Goal: Transaction & Acquisition: Purchase product/service

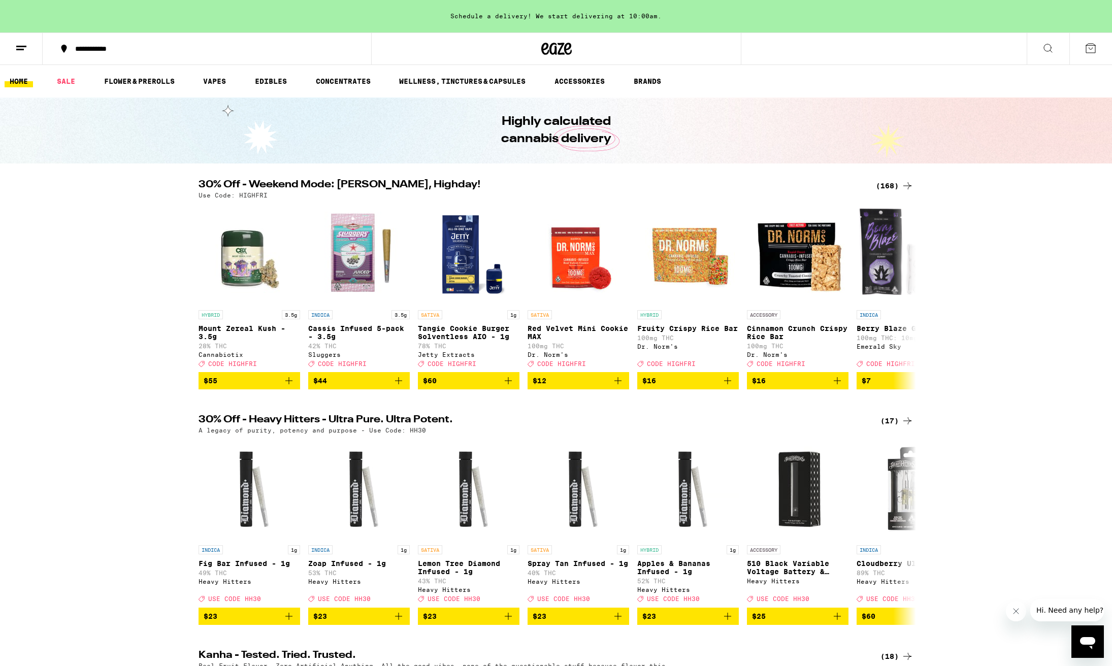
click at [887, 185] on div "(168)" at bounding box center [895, 186] width 38 height 12
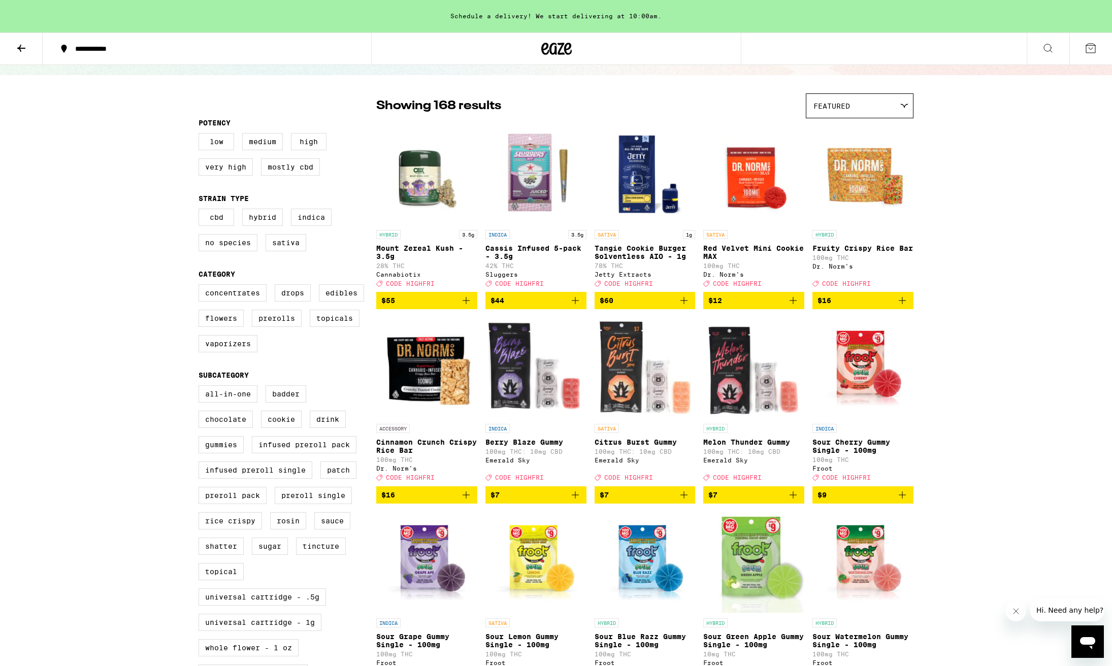
scroll to position [102, 0]
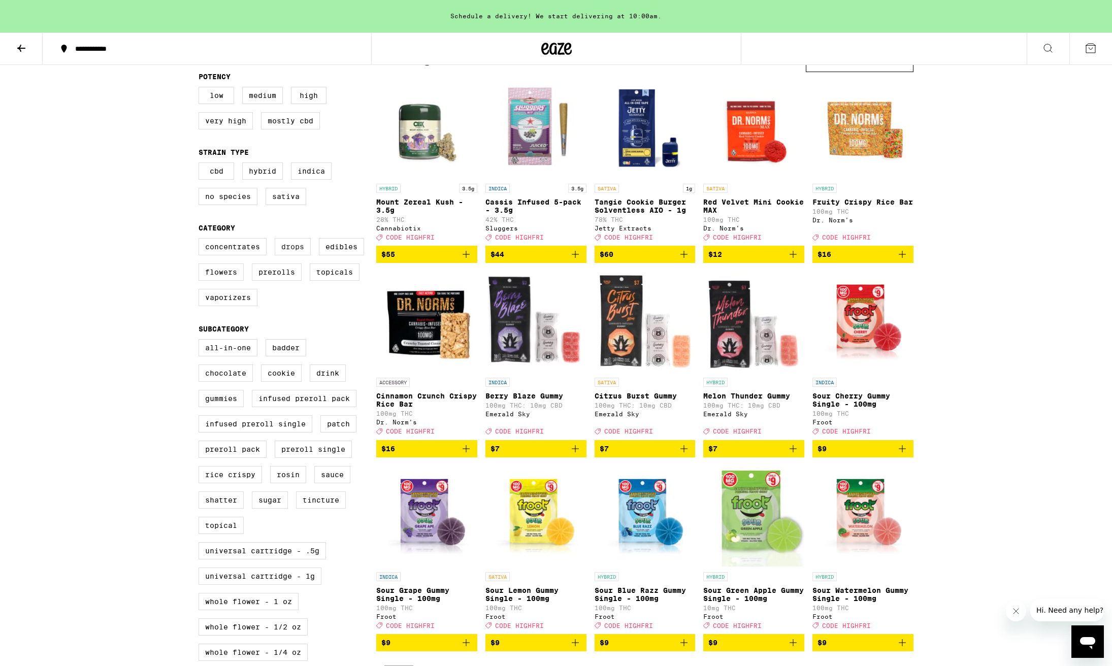
click at [293, 253] on label "Drops" at bounding box center [293, 246] width 36 height 17
click at [201, 240] on input "Drops" at bounding box center [201, 240] width 1 height 1
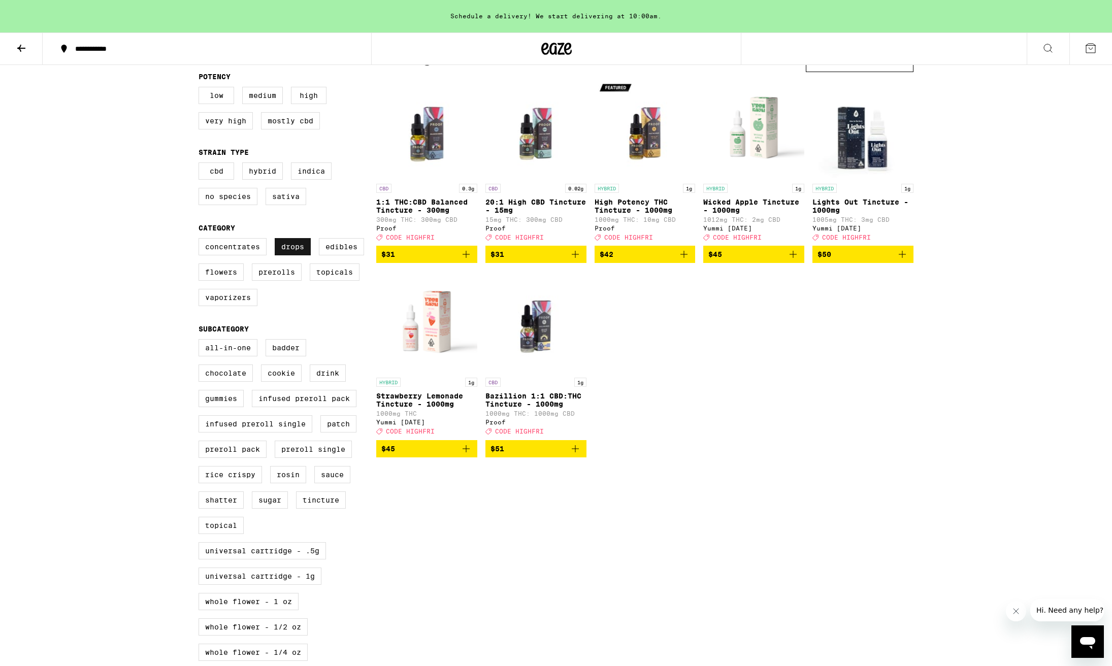
click at [293, 253] on label "Drops" at bounding box center [293, 246] width 36 height 17
click at [201, 240] on input "Drops" at bounding box center [201, 240] width 1 height 1
checkbox input "false"
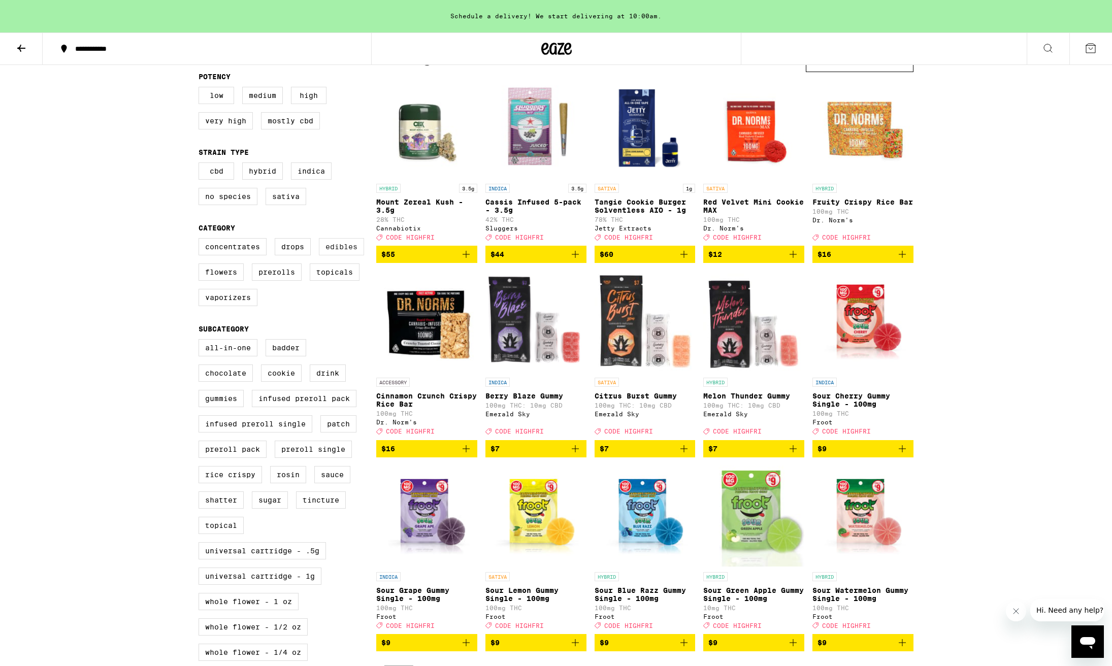
click at [334, 253] on label "Edibles" at bounding box center [341, 246] width 45 height 17
click at [201, 240] on input "Edibles" at bounding box center [201, 240] width 1 height 1
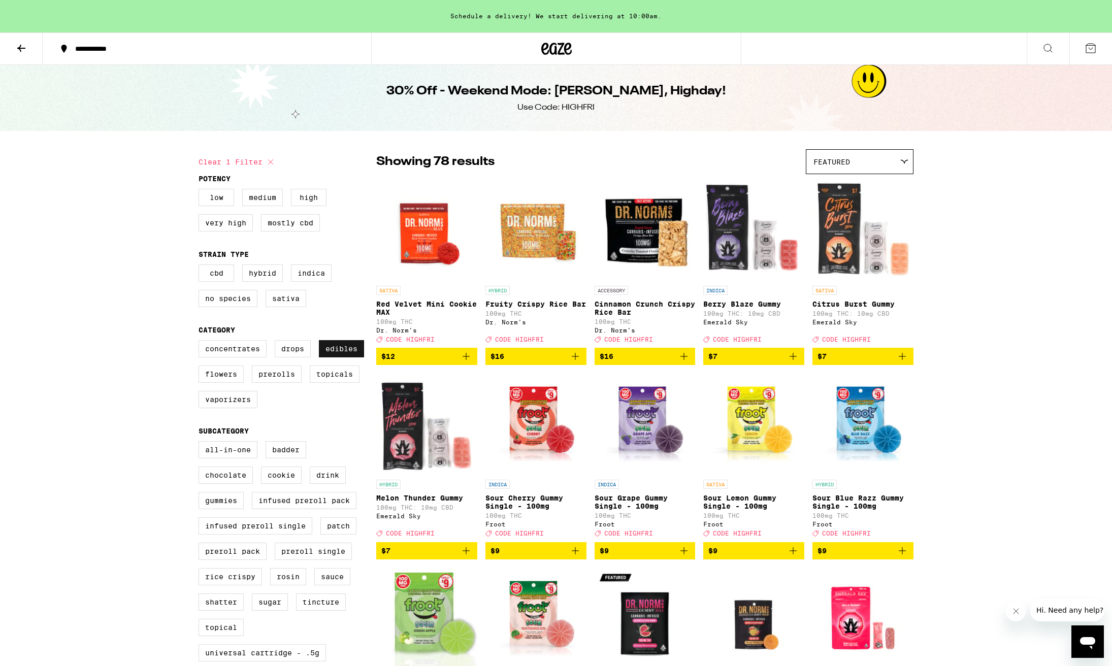
click at [345, 355] on label "Edibles" at bounding box center [341, 348] width 45 height 17
click at [201, 342] on input "Edibles" at bounding box center [201, 342] width 1 height 1
checkbox input "false"
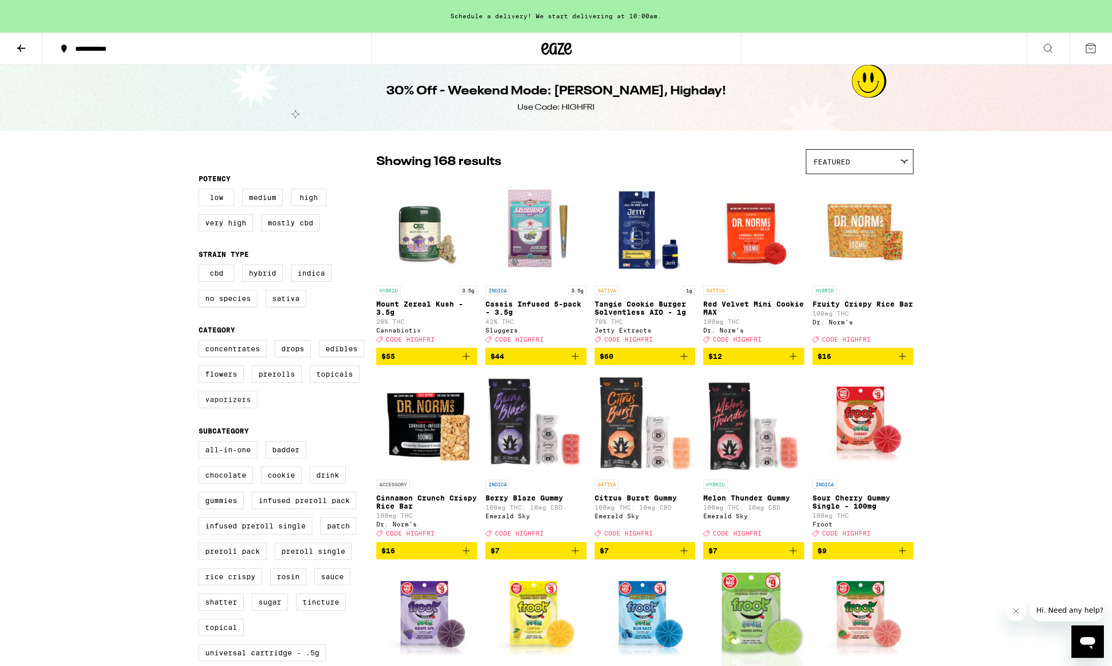
click at [224, 408] on label "Vaporizers" at bounding box center [228, 399] width 59 height 17
click at [201, 342] on input "Vaporizers" at bounding box center [201, 342] width 1 height 1
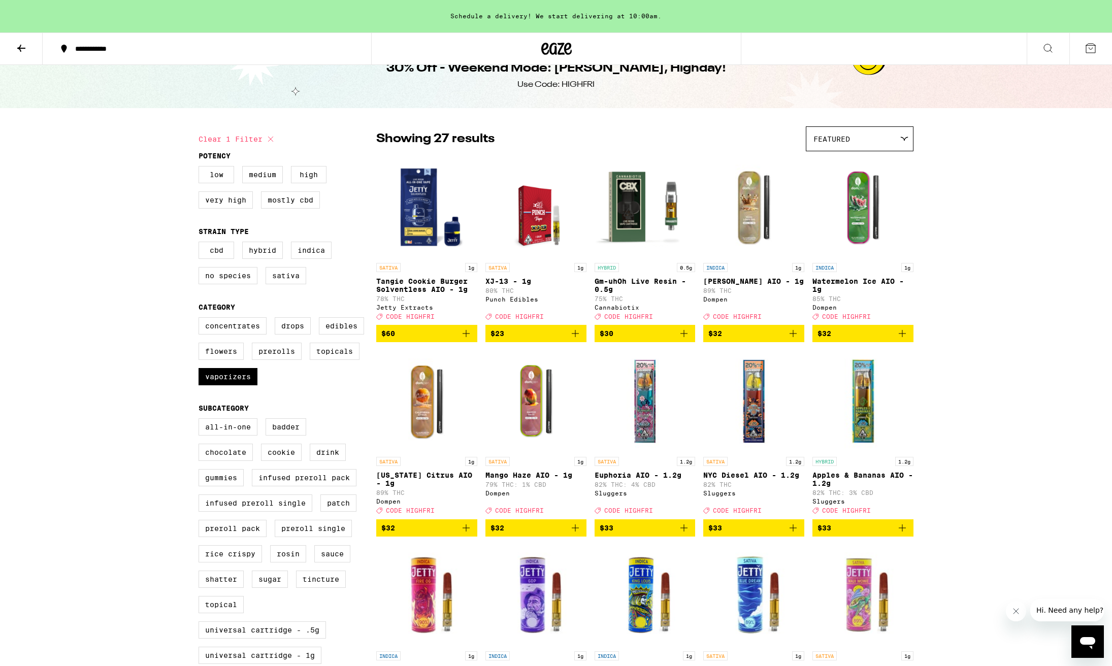
scroll to position [23, 0]
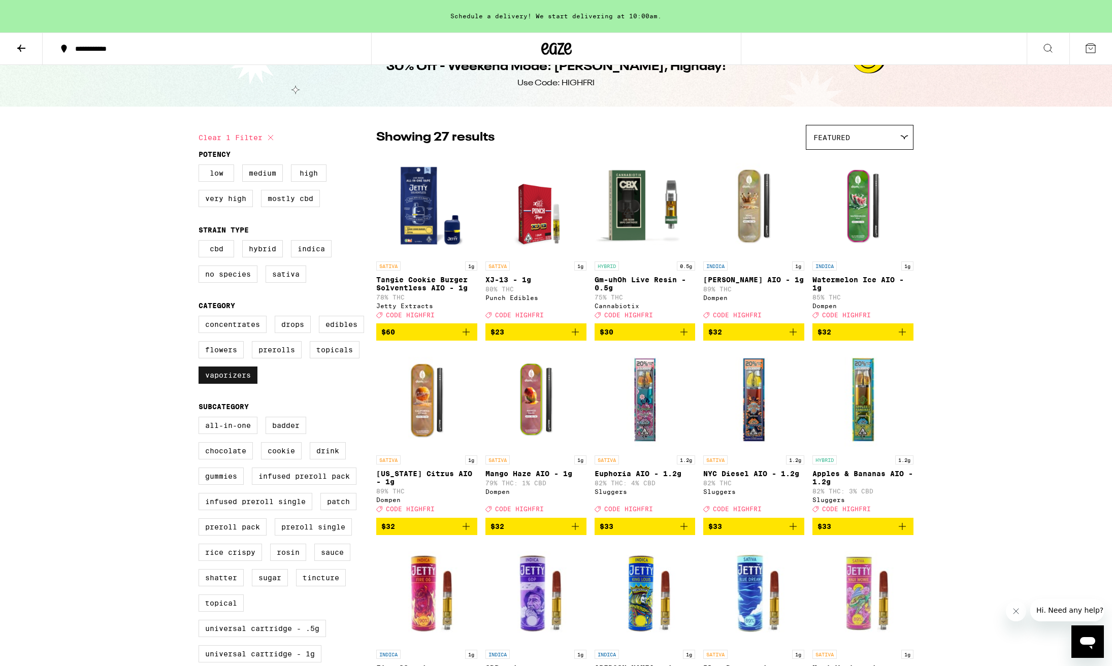
click at [238, 384] on label "Vaporizers" at bounding box center [228, 375] width 59 height 17
click at [201, 318] on input "Vaporizers" at bounding box center [201, 317] width 1 height 1
checkbox input "false"
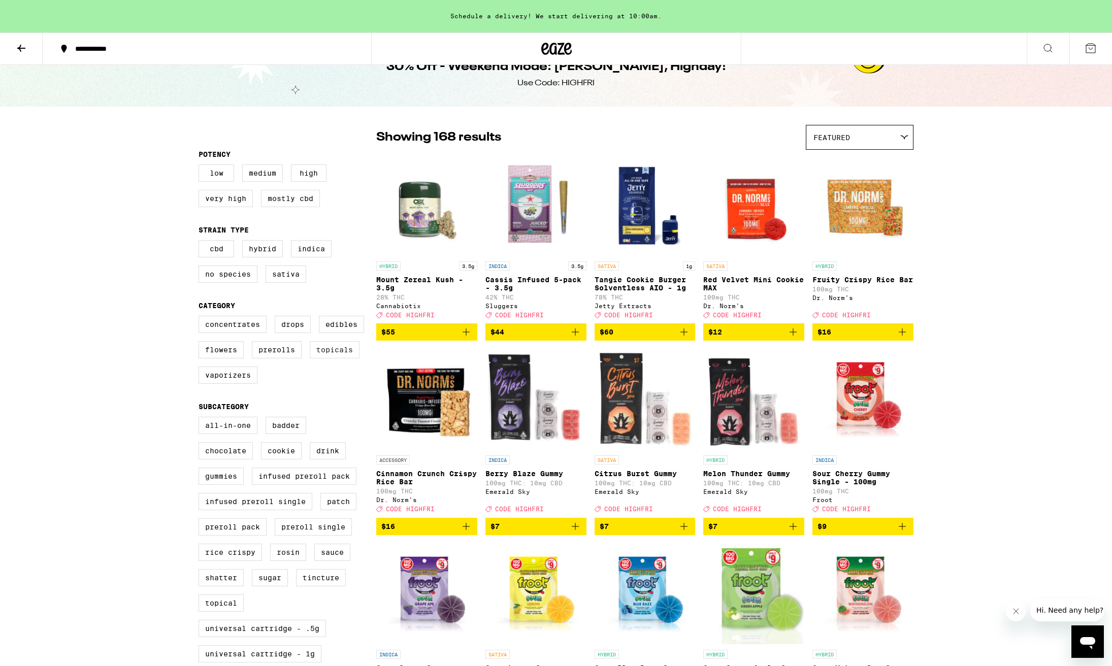
scroll to position [25, 0]
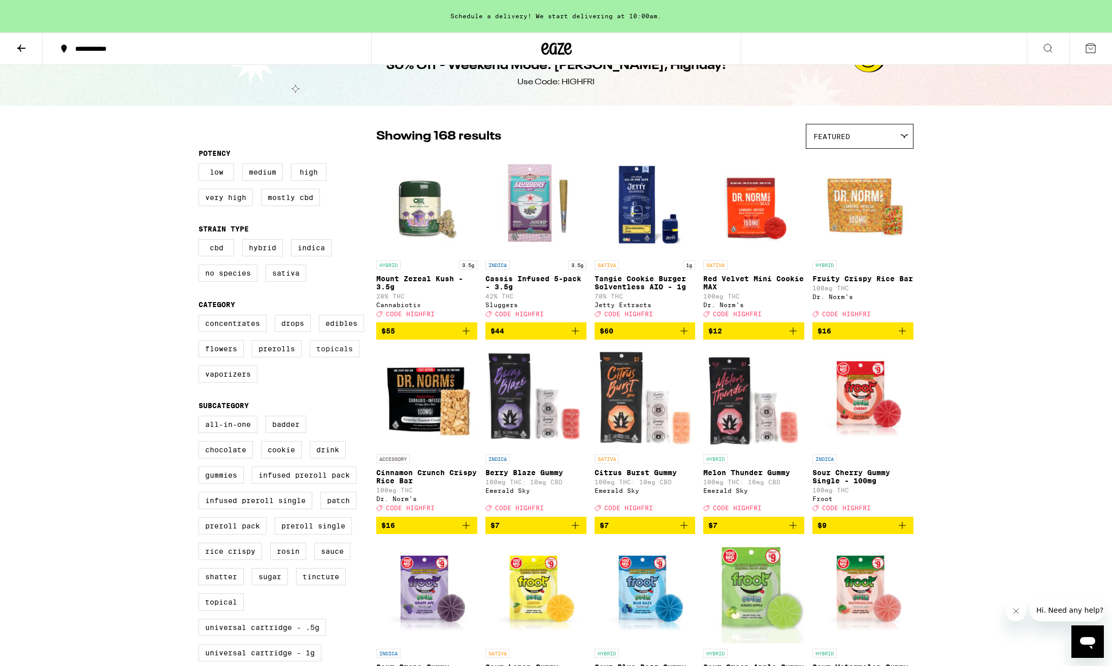
drag, startPoint x: 347, startPoint y: 352, endPoint x: 344, endPoint y: 357, distance: 5.5
click at [347, 352] on label "Topicals" at bounding box center [335, 348] width 50 height 17
click at [201, 317] on input "Topicals" at bounding box center [201, 316] width 1 height 1
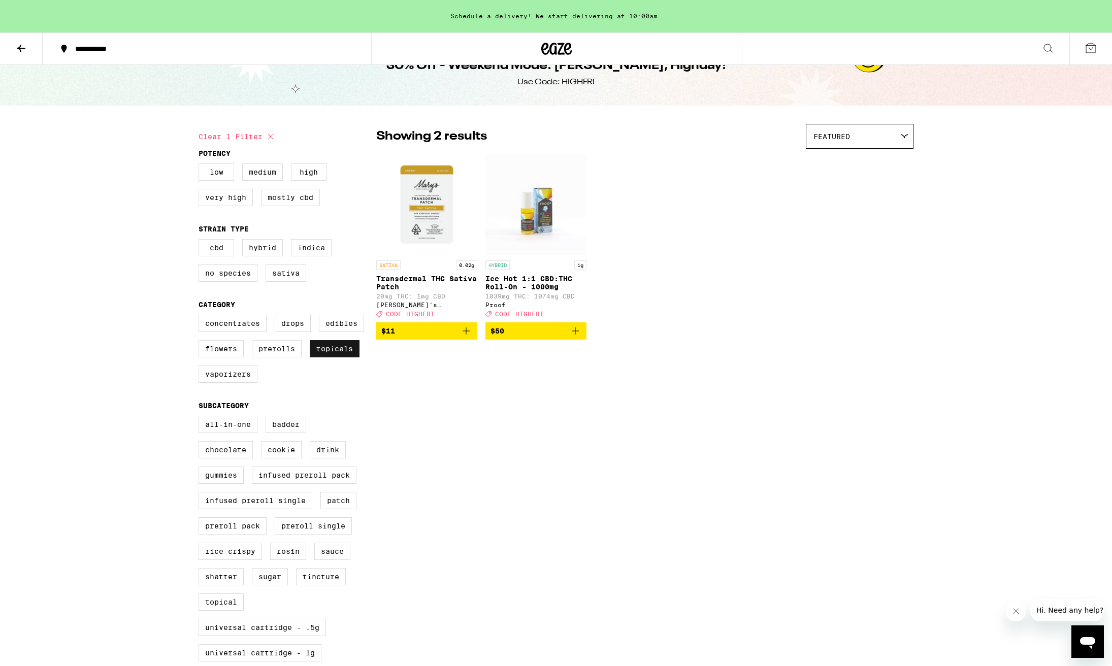
click at [344, 357] on label "Topicals" at bounding box center [335, 348] width 50 height 17
click at [201, 317] on input "Topicals" at bounding box center [201, 316] width 1 height 1
checkbox input "false"
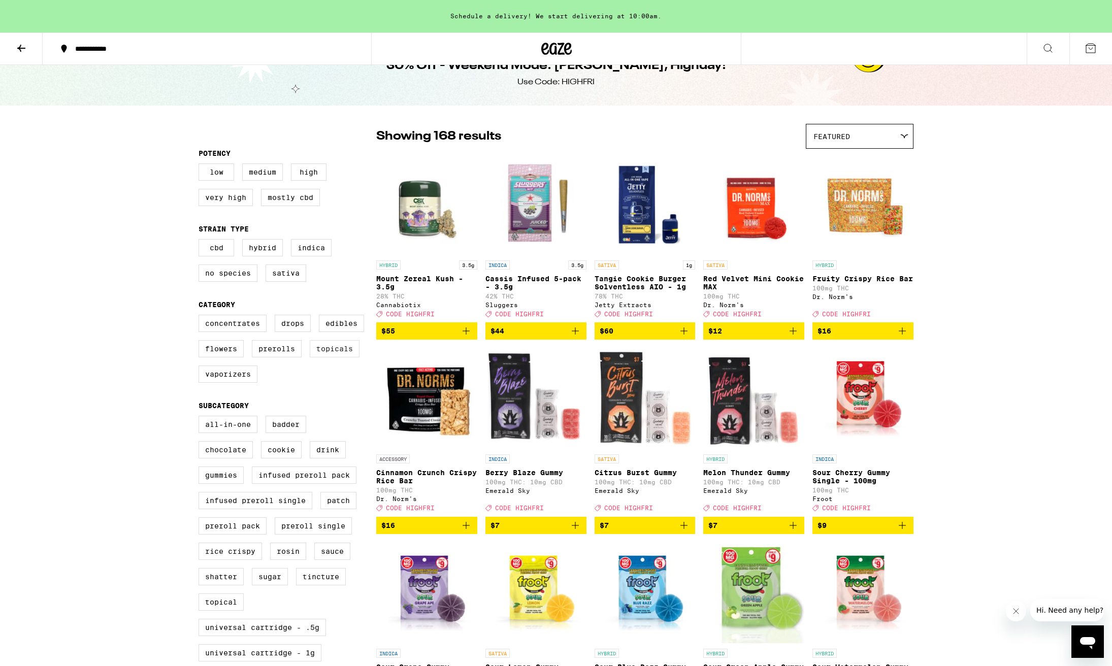
scroll to position [26, 0]
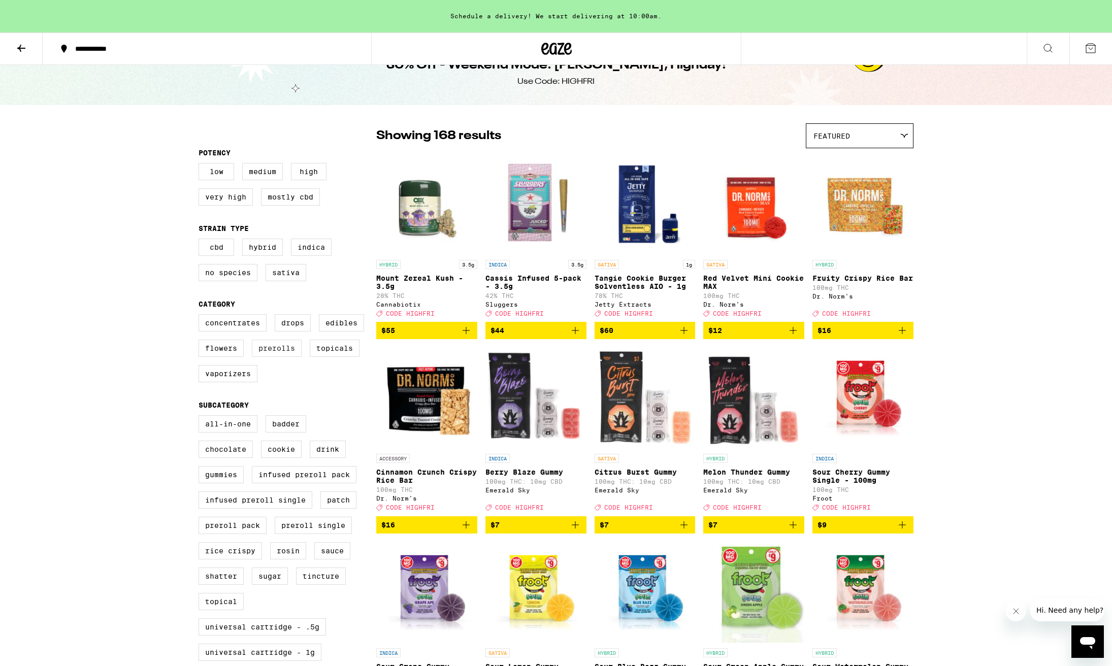
click at [289, 356] on label "Prerolls" at bounding box center [277, 348] width 50 height 17
click at [201, 316] on input "Prerolls" at bounding box center [201, 316] width 1 height 1
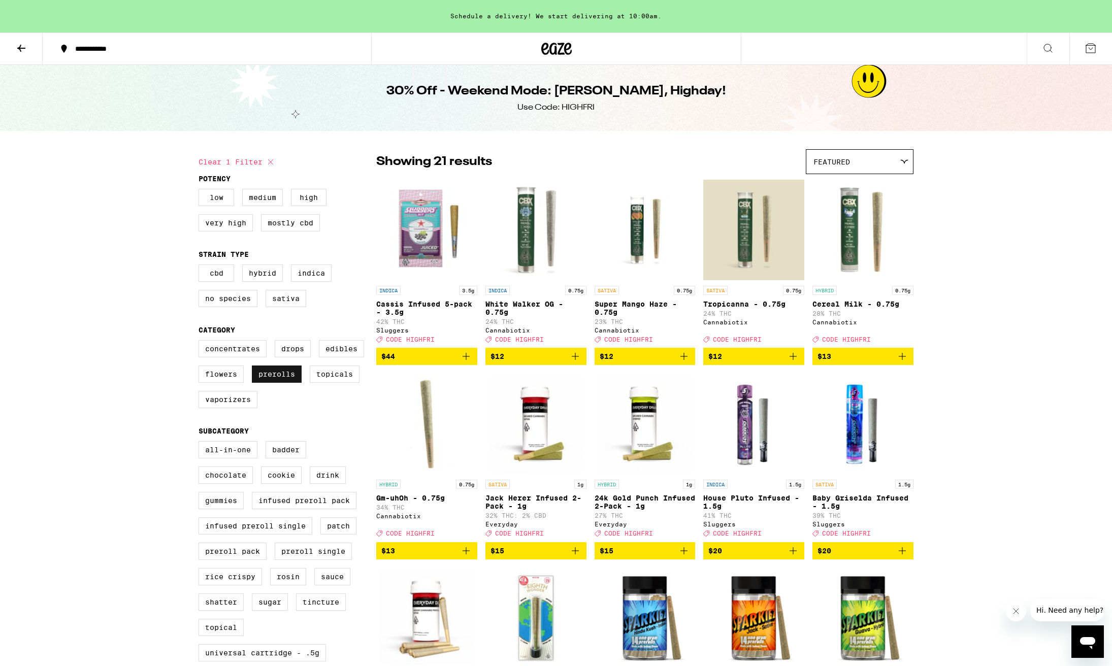
click at [291, 383] on label "Prerolls" at bounding box center [277, 374] width 50 height 17
click at [201, 342] on input "Prerolls" at bounding box center [201, 342] width 1 height 1
checkbox input "false"
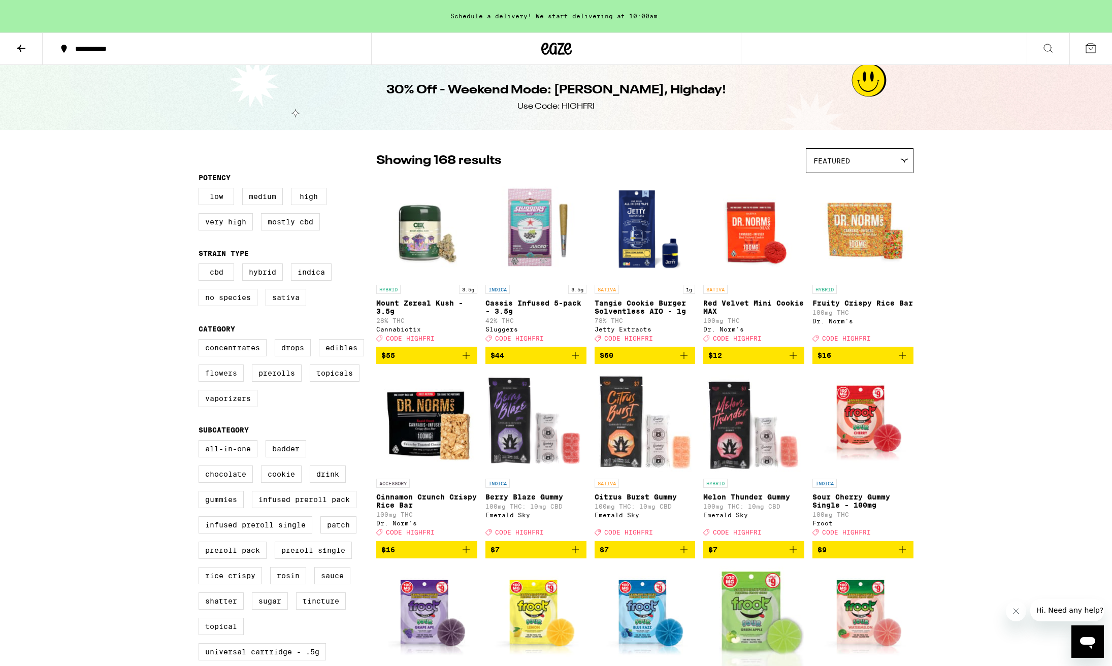
scroll to position [2, 0]
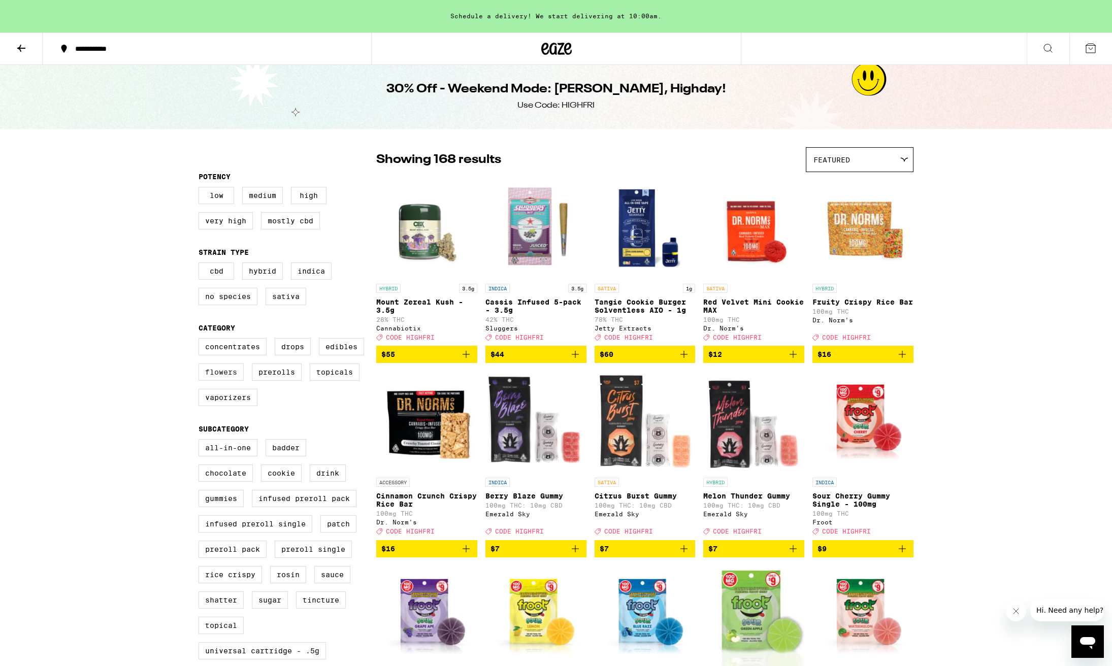
click at [228, 380] on label "Flowers" at bounding box center [221, 372] width 45 height 17
click at [201, 340] on input "Flowers" at bounding box center [201, 340] width 1 height 1
checkbox input "true"
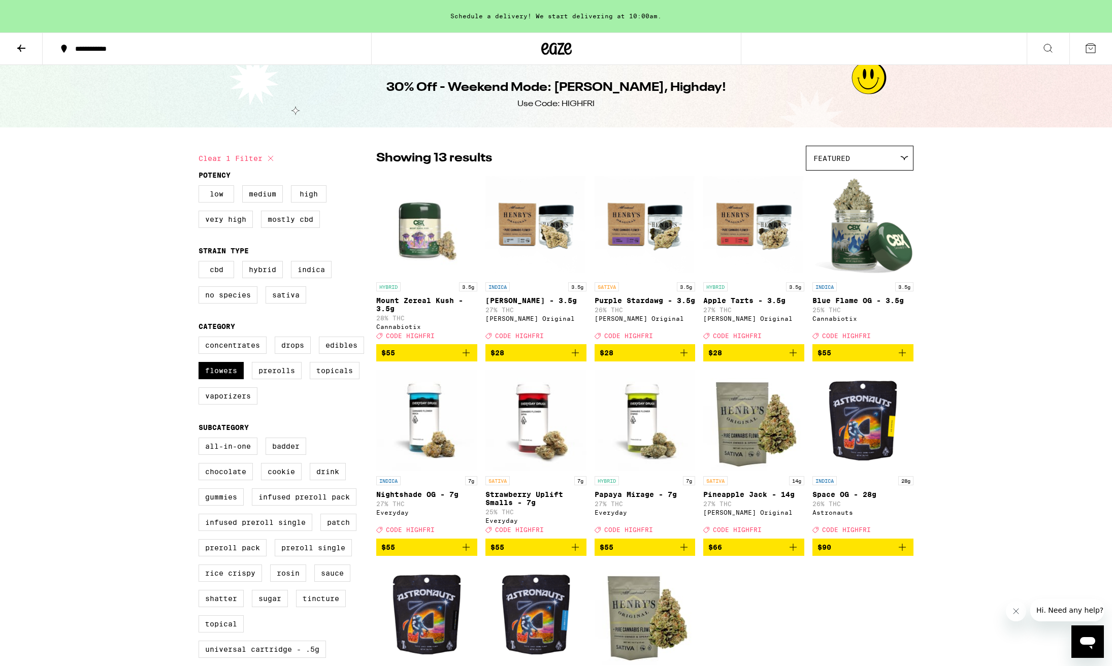
scroll to position [4, 0]
